Goal: Information Seeking & Learning: Learn about a topic

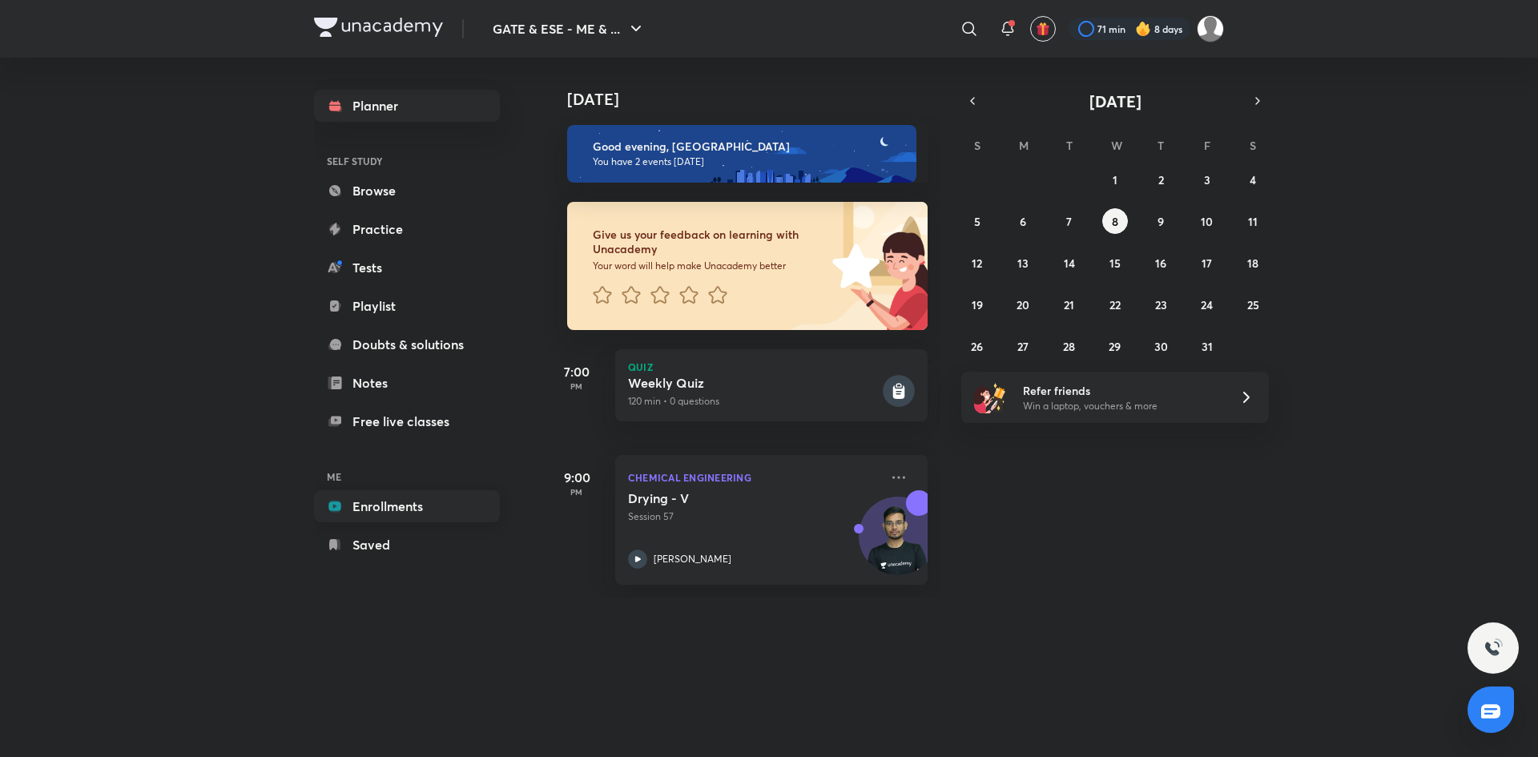
click at [389, 493] on link "Enrollments" at bounding box center [407, 506] width 186 height 32
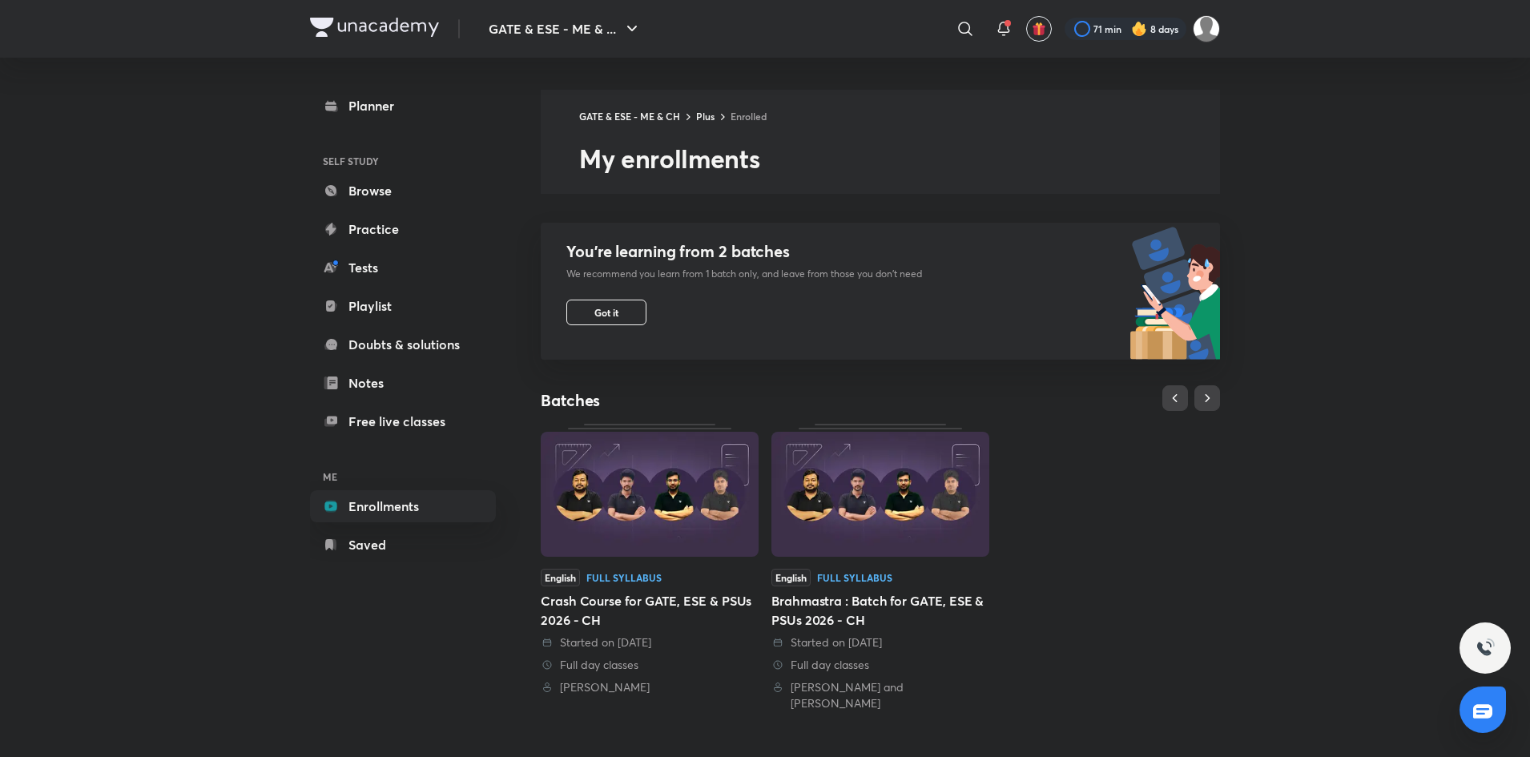
scroll to position [329, 0]
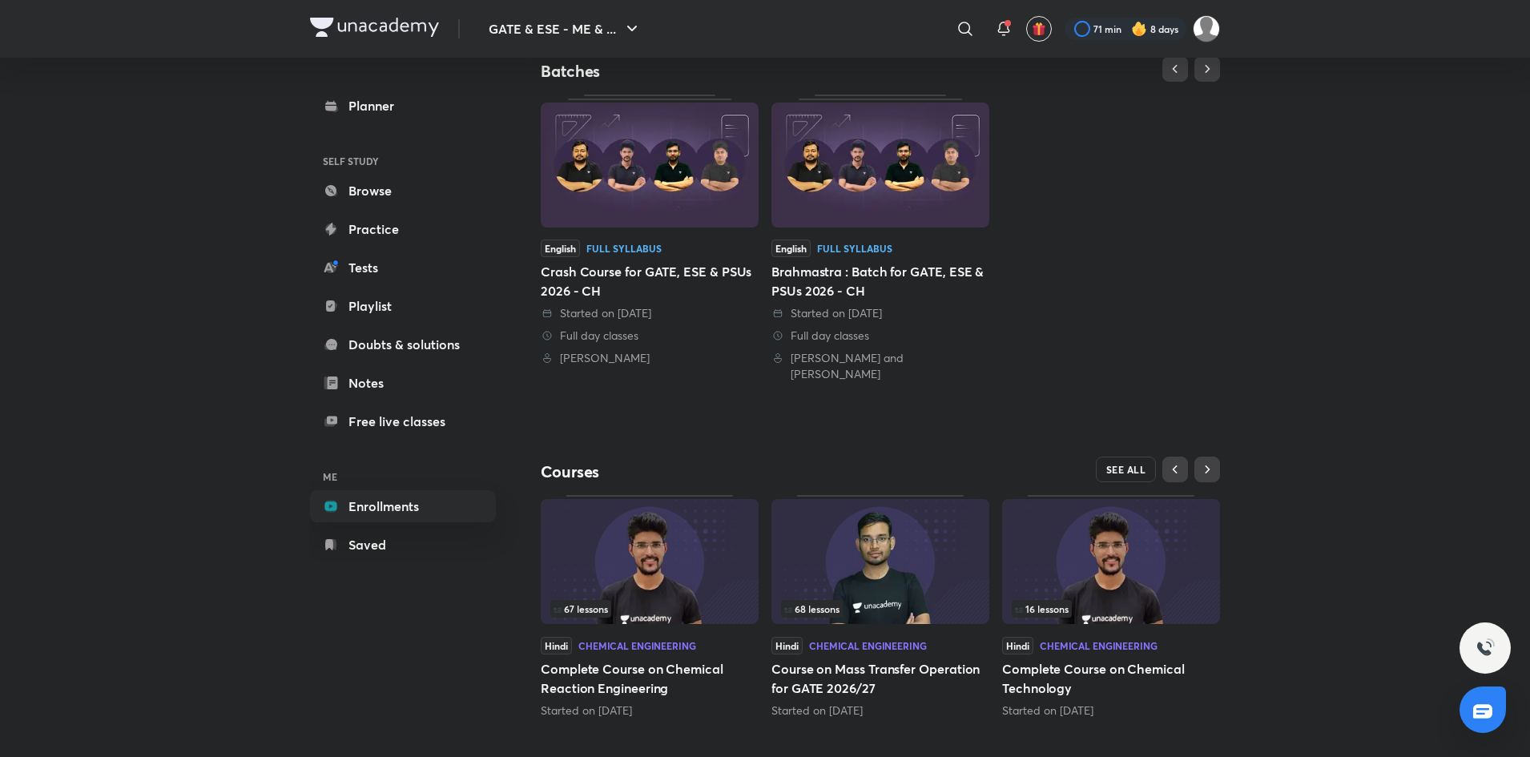
click at [1122, 464] on span "SEE ALL" at bounding box center [1126, 469] width 40 height 11
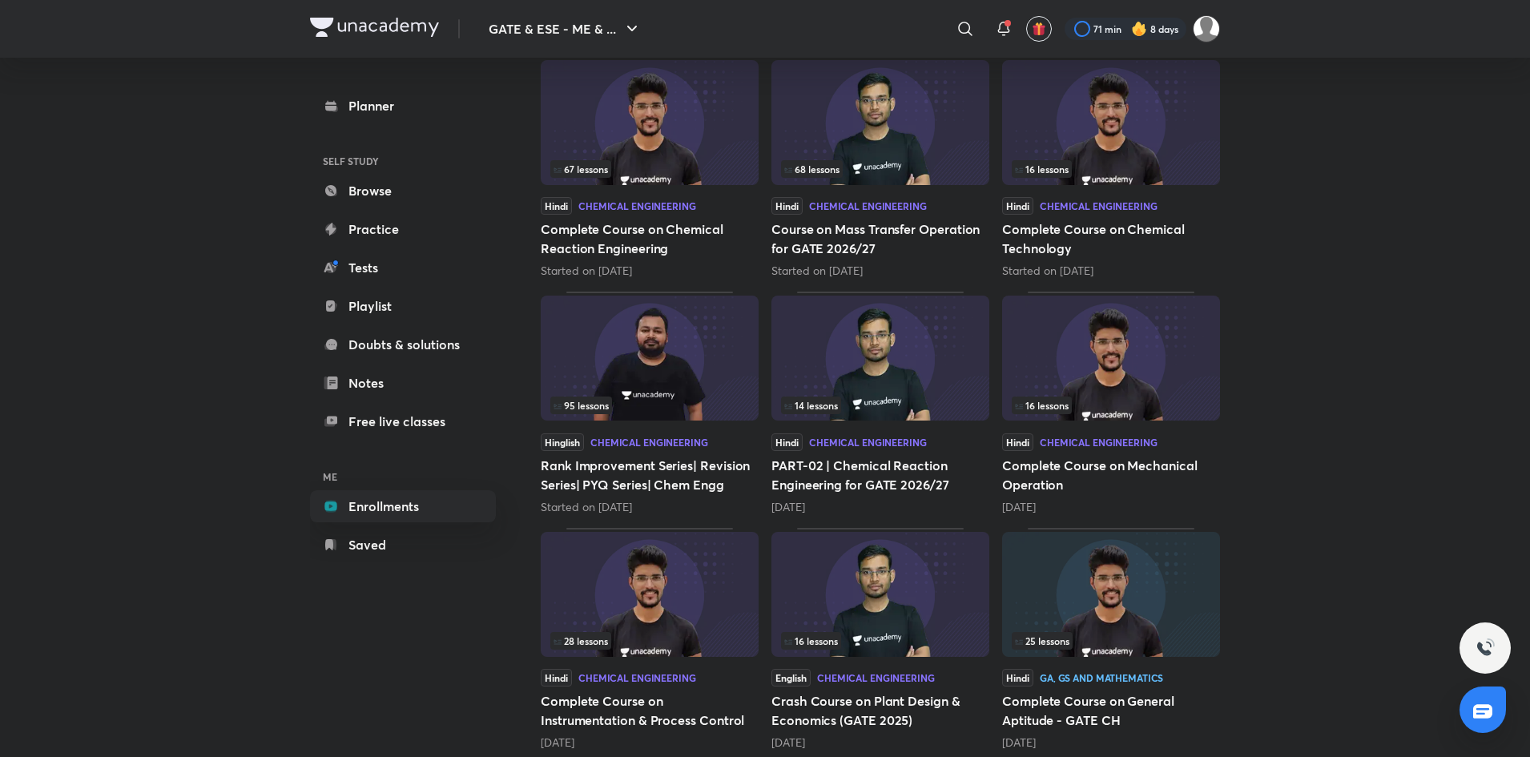
scroll to position [274, 0]
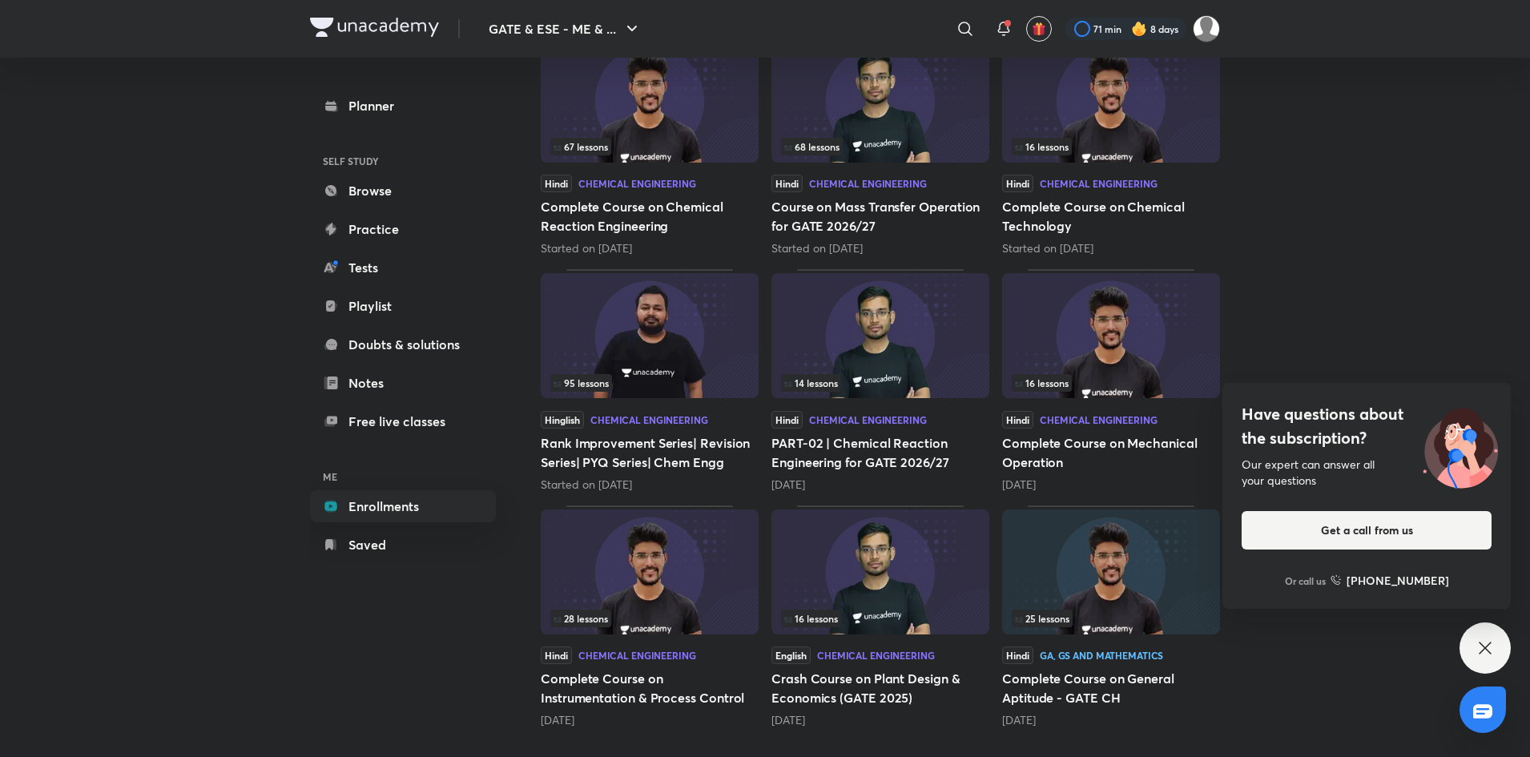
click at [1395, 300] on div "GATE & ESE - ME & ... ​ 71 min 8 days Planner SELF STUDY Browse Practice Tests …" at bounding box center [765, 241] width 1530 height 1031
click at [1490, 645] on icon at bounding box center [1485, 647] width 19 height 19
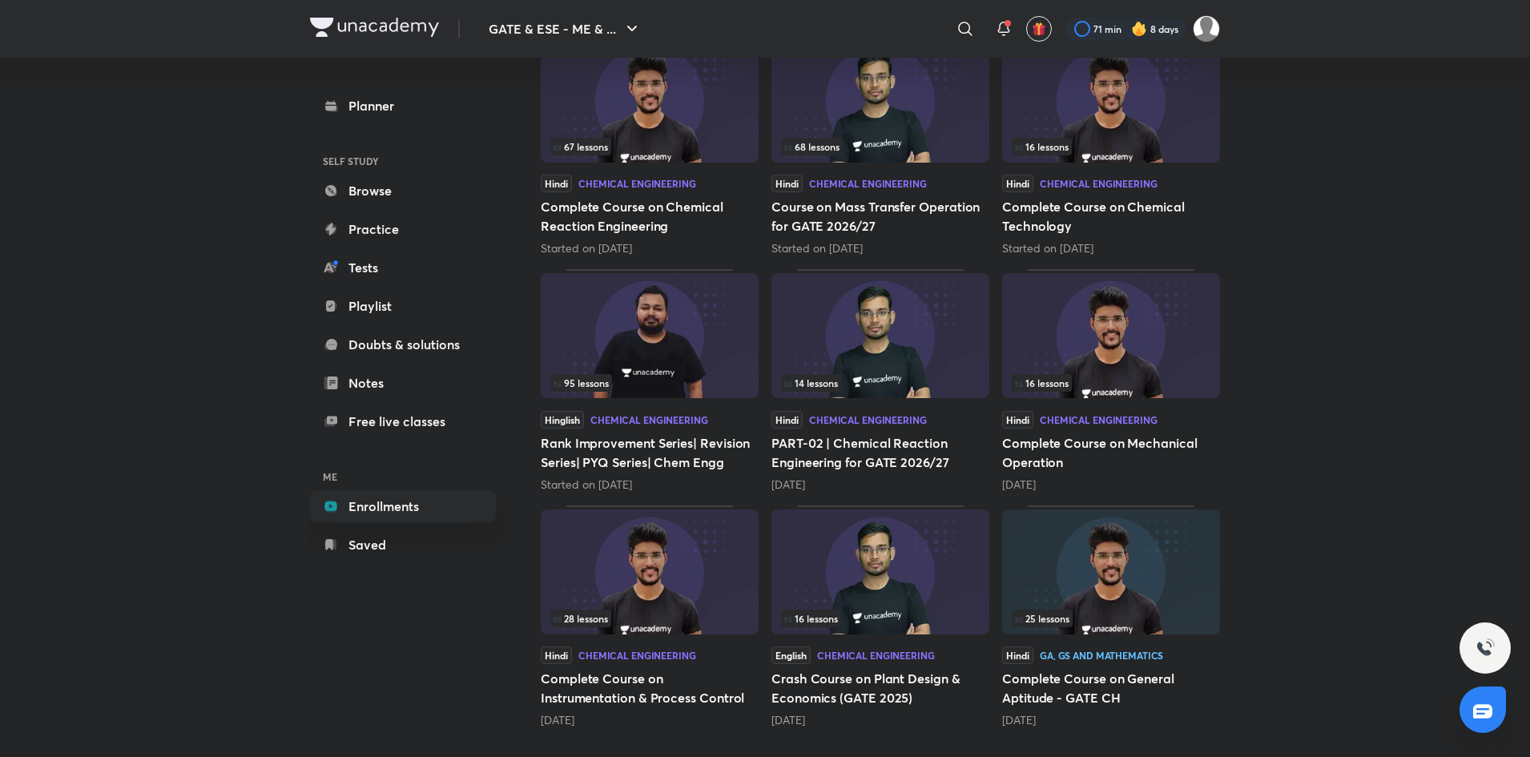
click at [1111, 347] on img at bounding box center [1111, 335] width 218 height 125
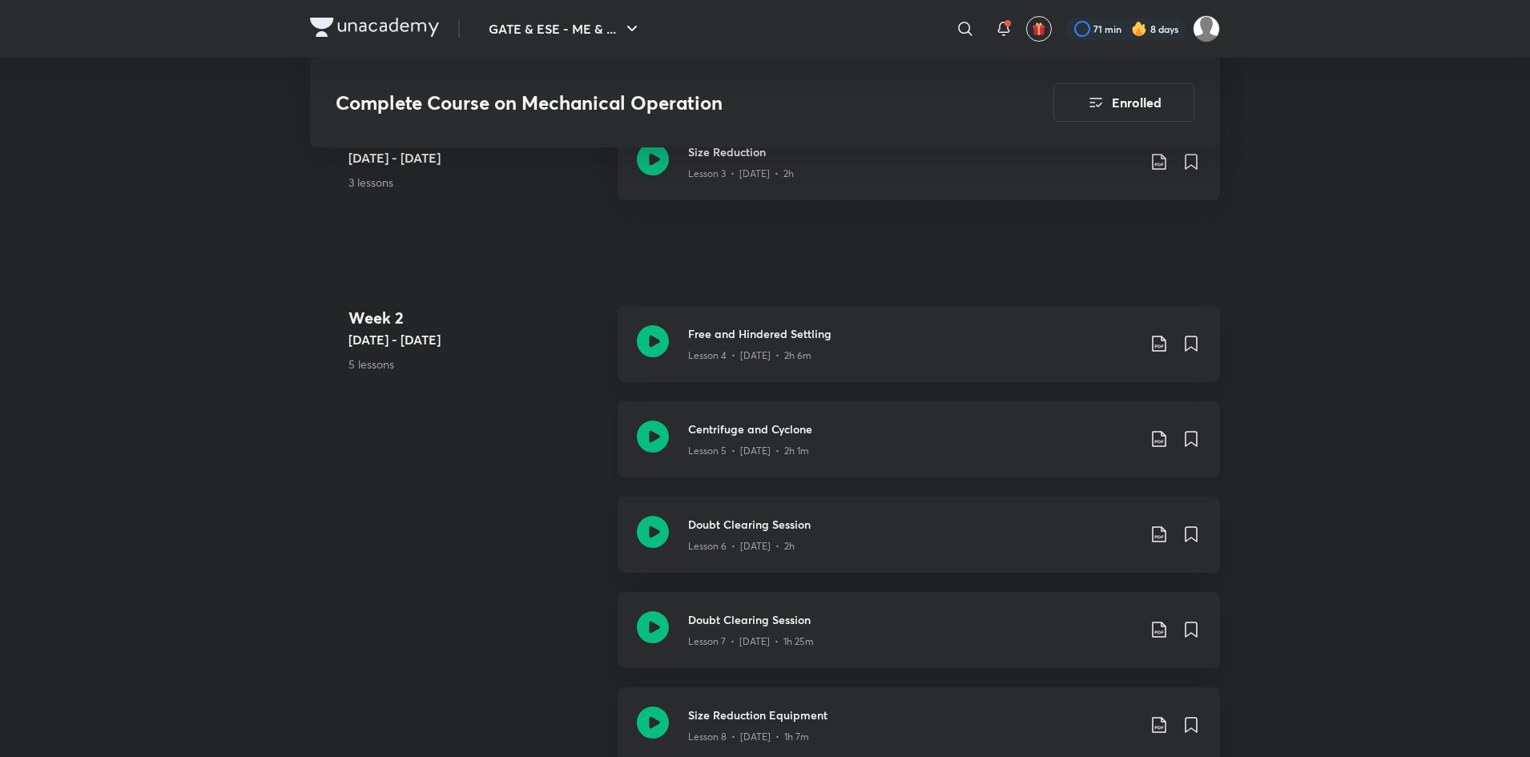
scroll to position [1174, 0]
click at [985, 422] on h3 "Centrifuge and Cyclone" at bounding box center [912, 430] width 449 height 17
click at [1351, 284] on div "GATE & ESE - ME & ... ​ 71 min 8 days Complete Course on Mechanical Operation E…" at bounding box center [765, 758] width 1530 height 3864
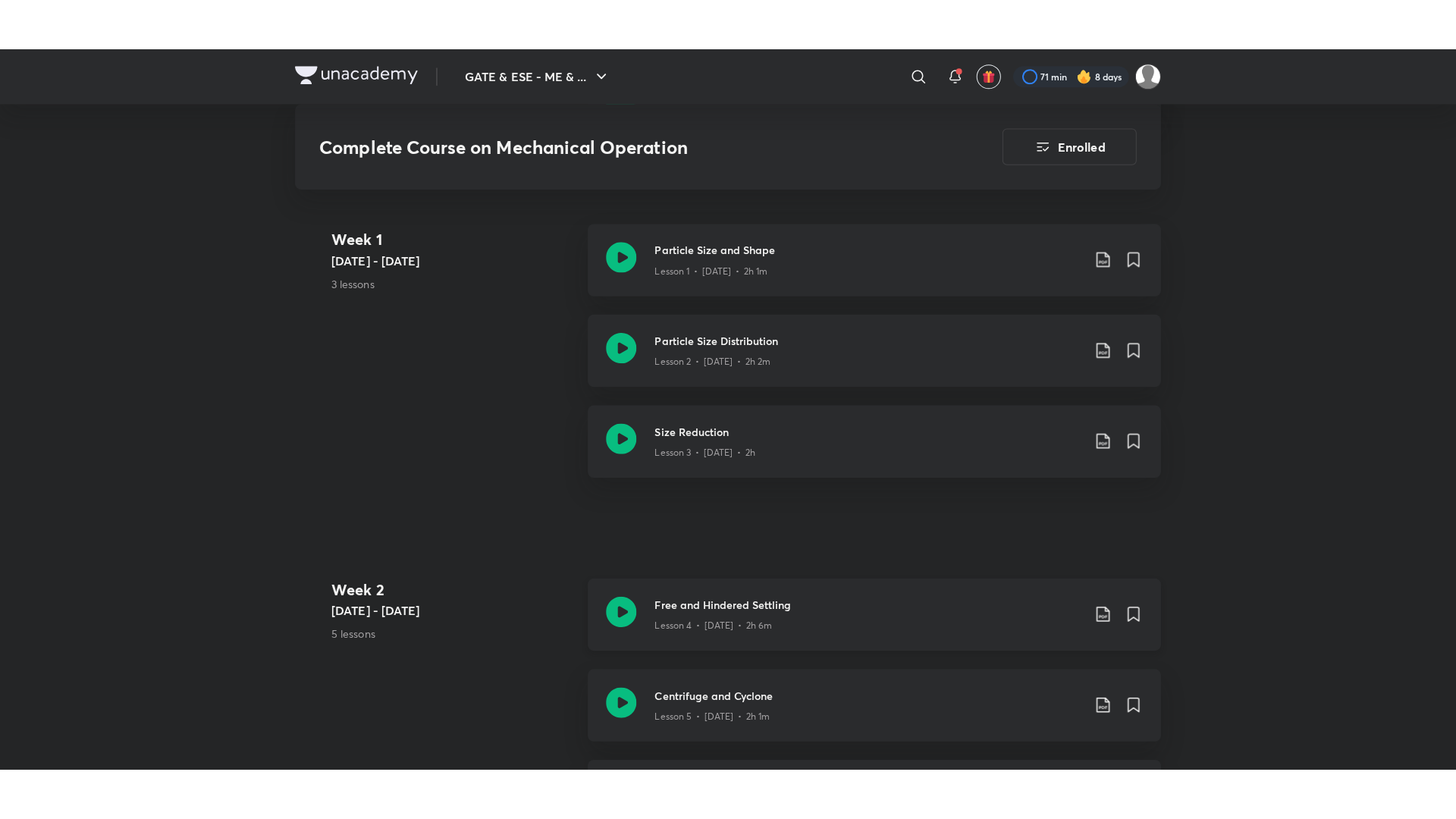
scroll to position [875, 0]
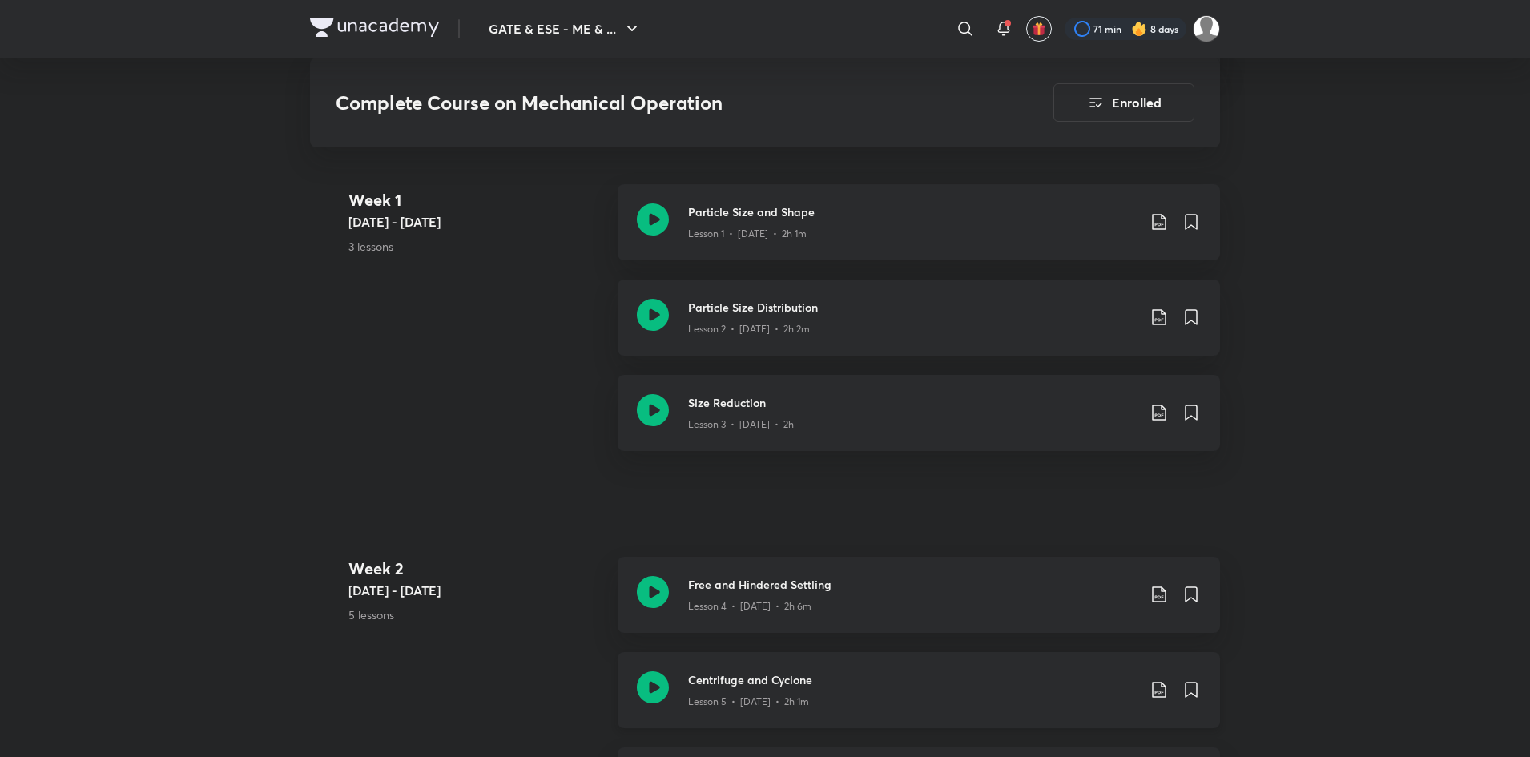
click at [908, 683] on h3 "Centrifuge and Cyclone" at bounding box center [912, 679] width 449 height 17
